Goal: Navigation & Orientation: Find specific page/section

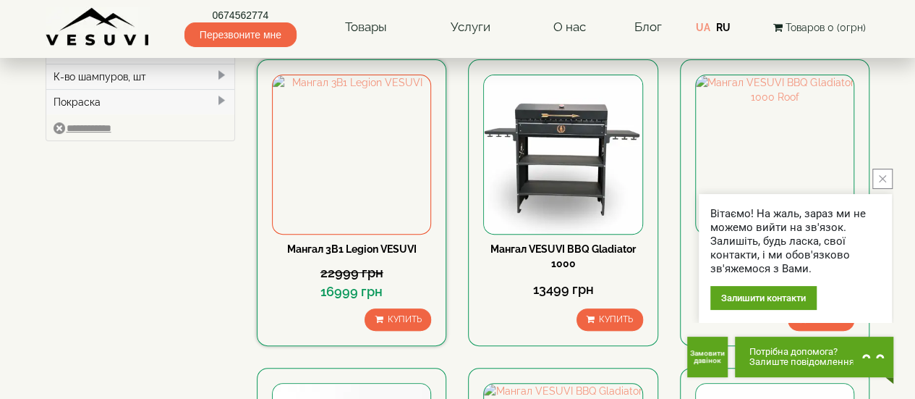
scroll to position [72, 0]
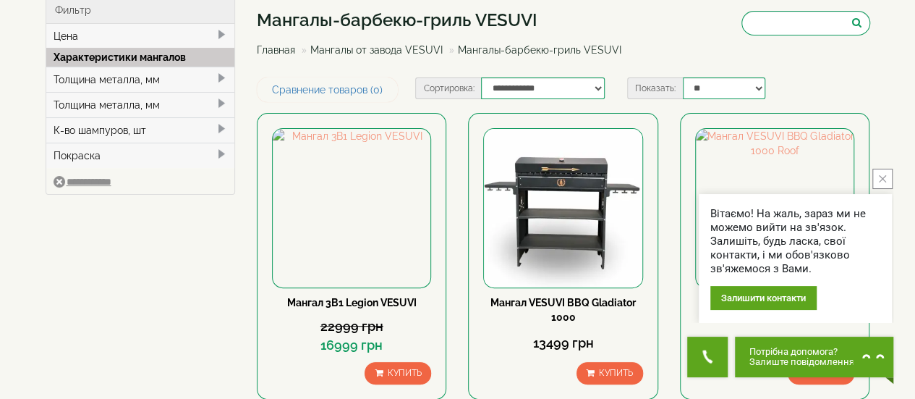
click at [883, 177] on icon "close button" at bounding box center [882, 178] width 7 height 7
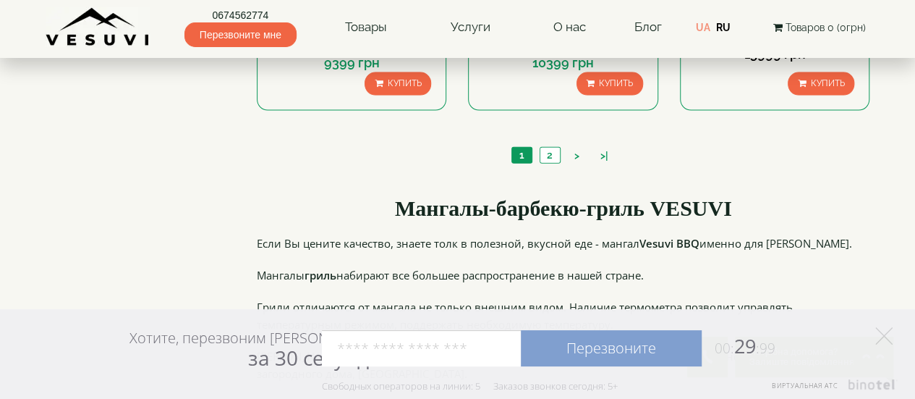
scroll to position [1592, 0]
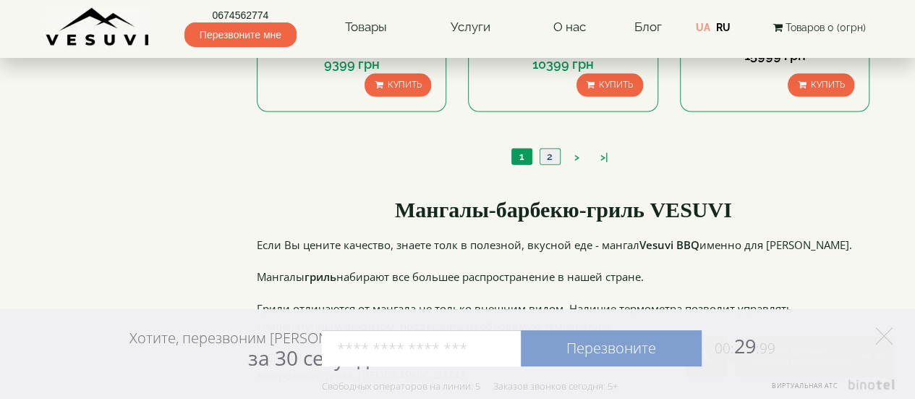
click at [544, 154] on link "2" at bounding box center [550, 156] width 20 height 15
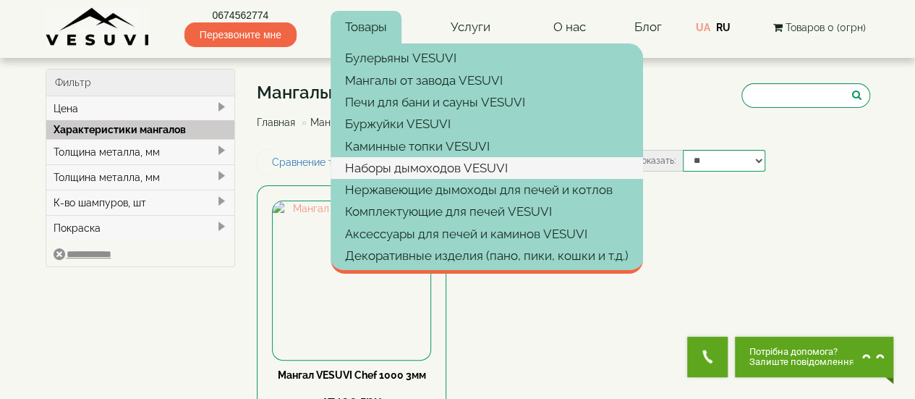
click at [424, 170] on link "Наборы дымоходов VESUVI" at bounding box center [487, 168] width 313 height 22
